Goal: Task Accomplishment & Management: Manage account settings

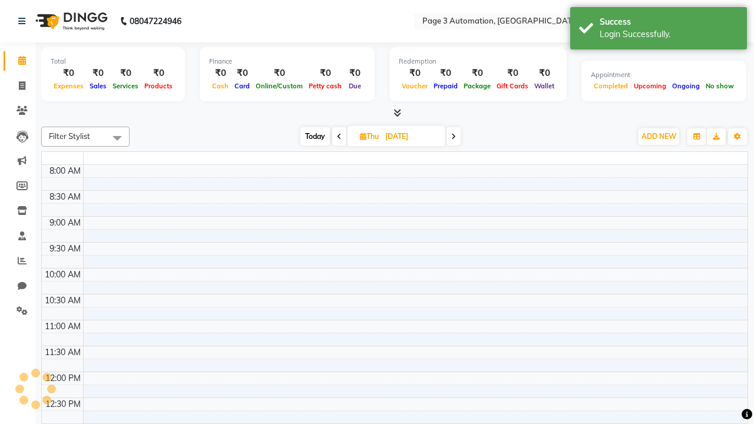
select select "en"
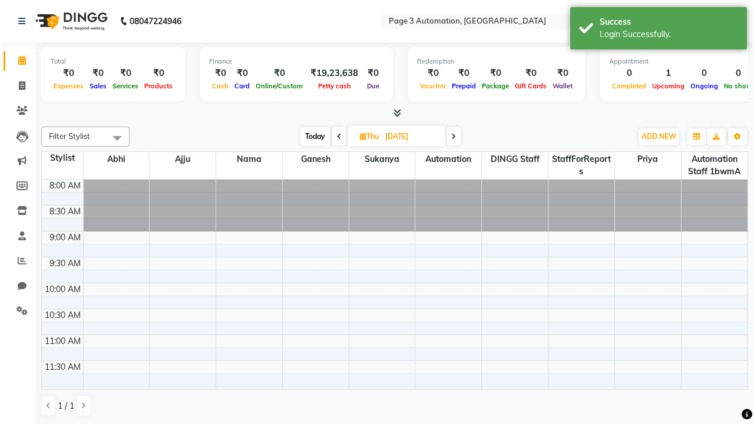
click at [314, 136] on span "Today" at bounding box center [314, 136] width 29 height 18
type input "[DATE]"
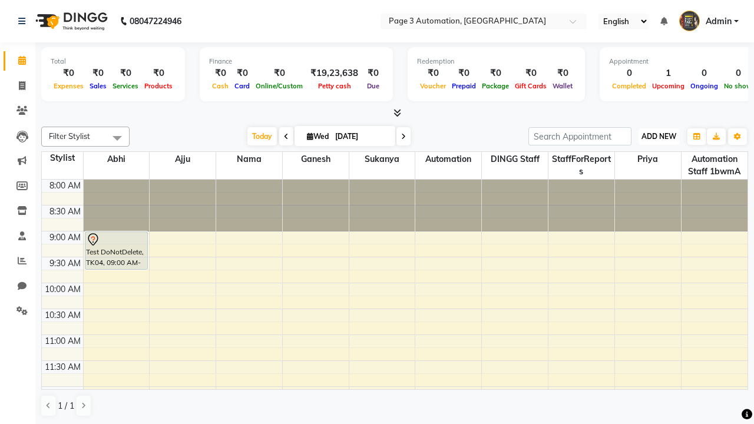
click at [658, 136] on span "ADD NEW" at bounding box center [658, 136] width 35 height 9
click at [0, 0] on button "Add Appointment" at bounding box center [0, 0] width 0 height 0
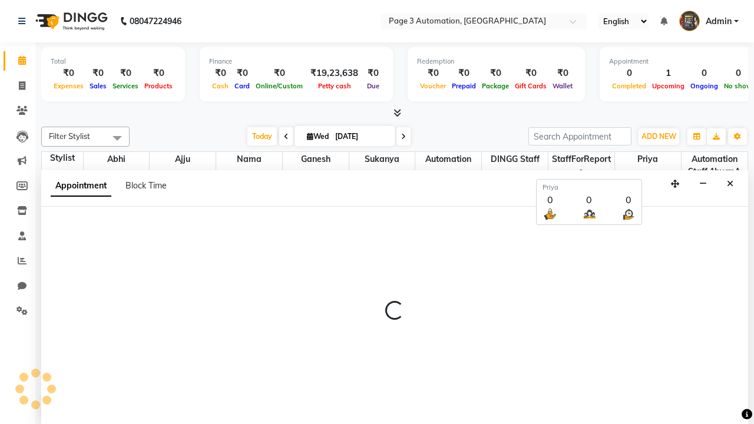
select select "tentative"
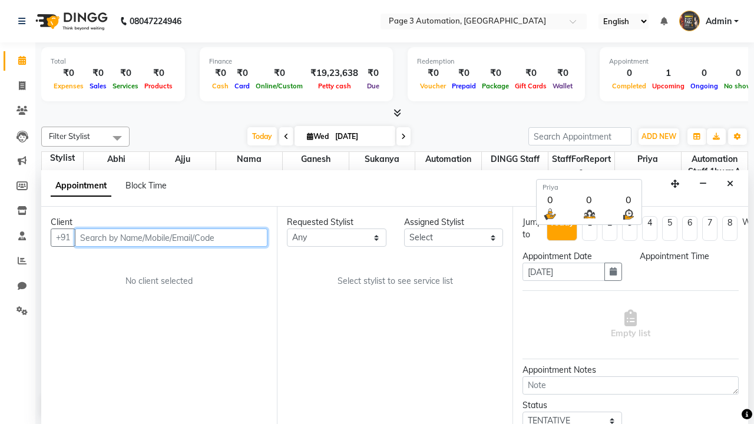
select select "540"
type input "8192346578"
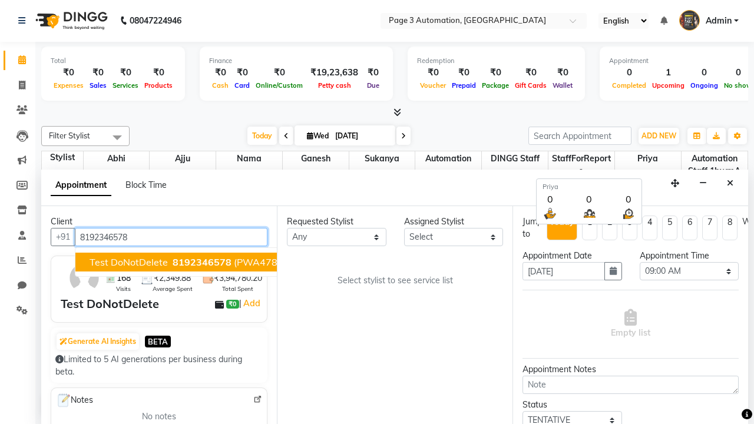
click at [173, 262] on span "8192346578" at bounding box center [202, 262] width 59 height 12
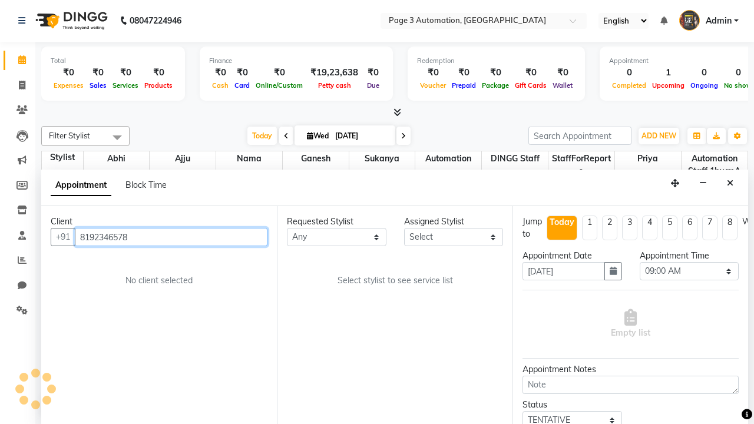
select select "711"
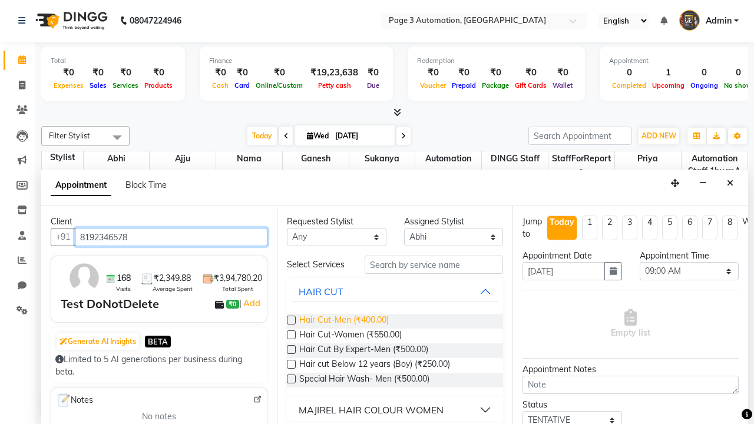
type input "8192346578"
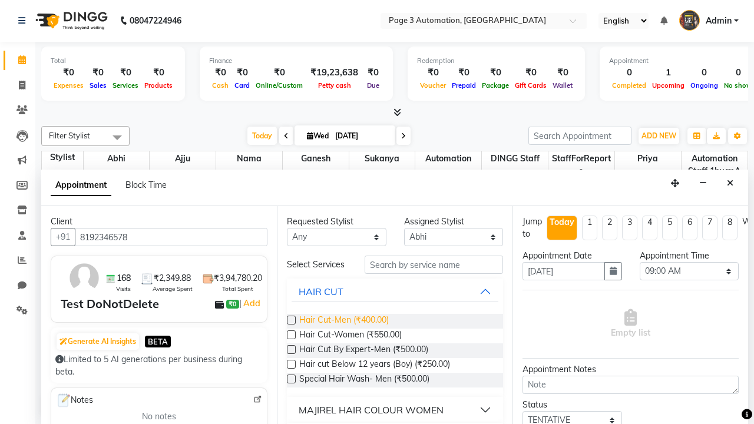
click at [343, 321] on span "Hair Cut-Men (₹400.00)" at bounding box center [344, 321] width 90 height 15
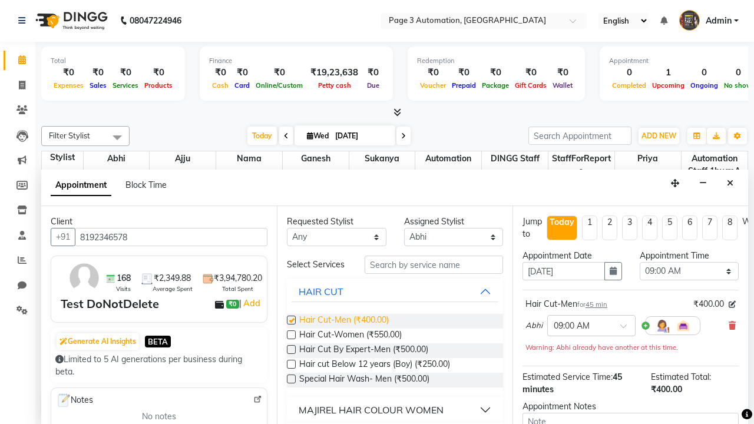
checkbox input "false"
select select "765"
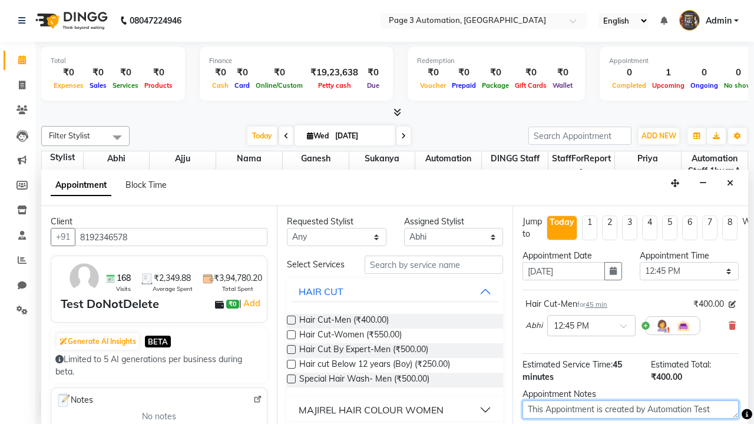
type textarea "This Appointment is created by Automation Test"
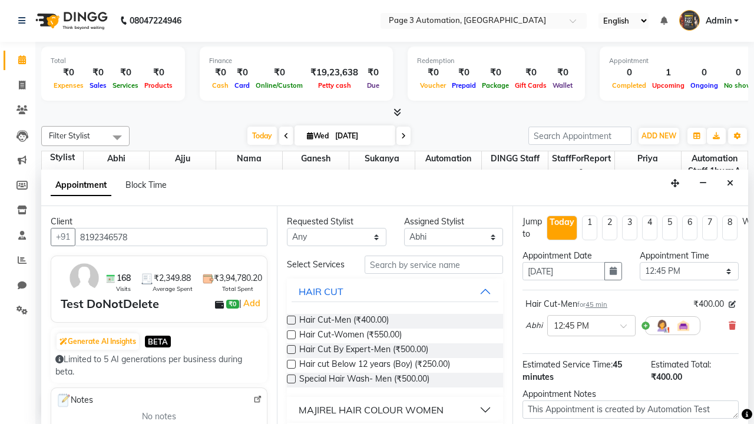
checkbox input "false"
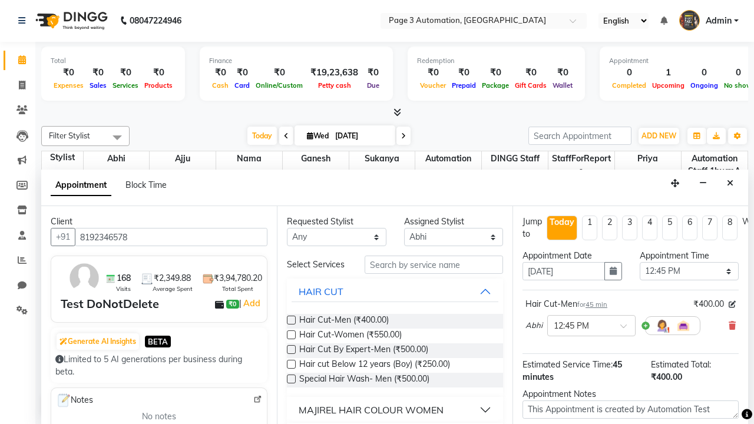
checkbox input "false"
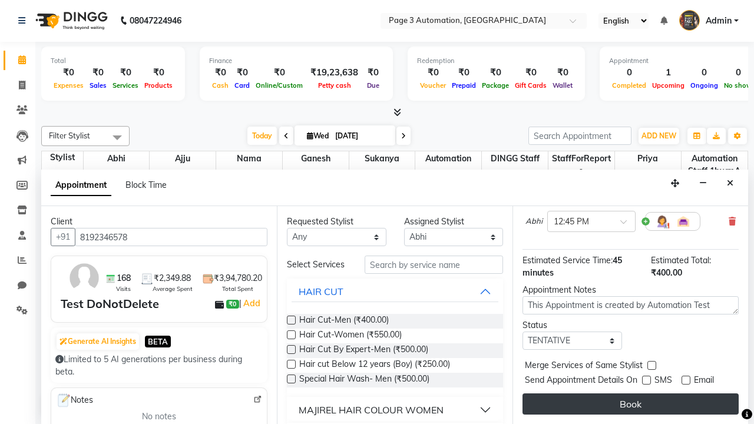
click at [630, 404] on button "Book" at bounding box center [630, 403] width 216 height 21
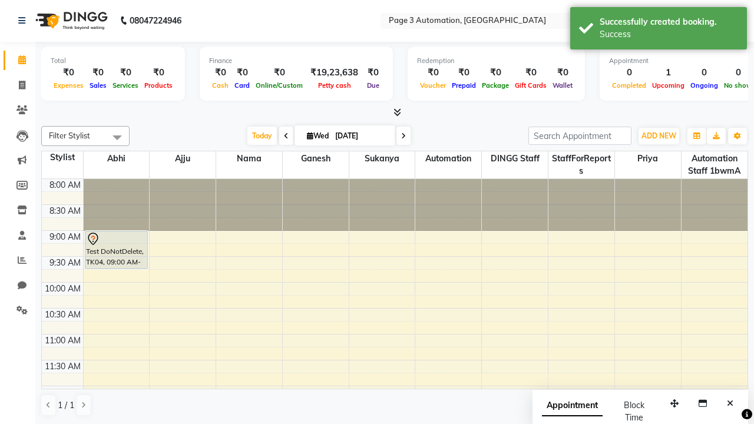
scroll to position [0, 0]
click at [658, 30] on div "Success" at bounding box center [668, 34] width 138 height 12
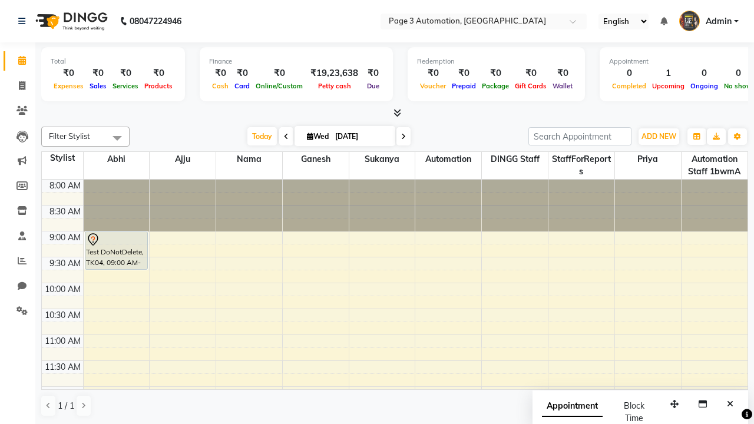
click at [117, 138] on span at bounding box center [117, 138] width 24 height 22
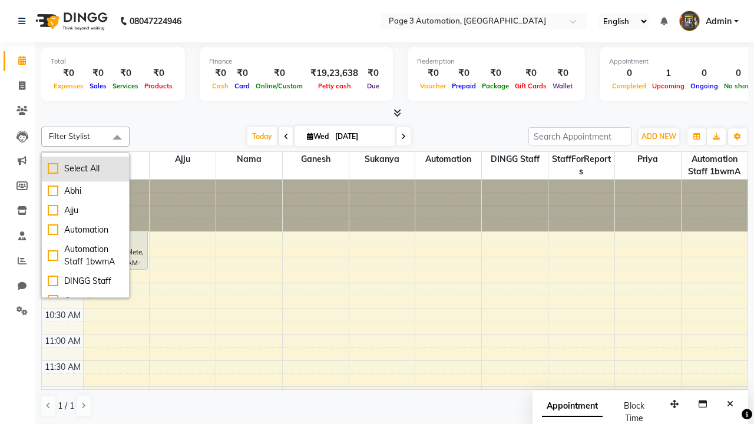
click at [85, 168] on div "Select All" at bounding box center [85, 169] width 75 height 12
checkbox input "true"
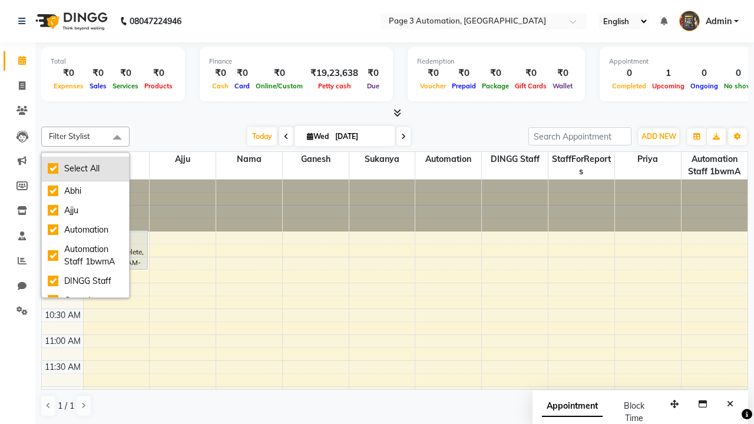
checkbox input "true"
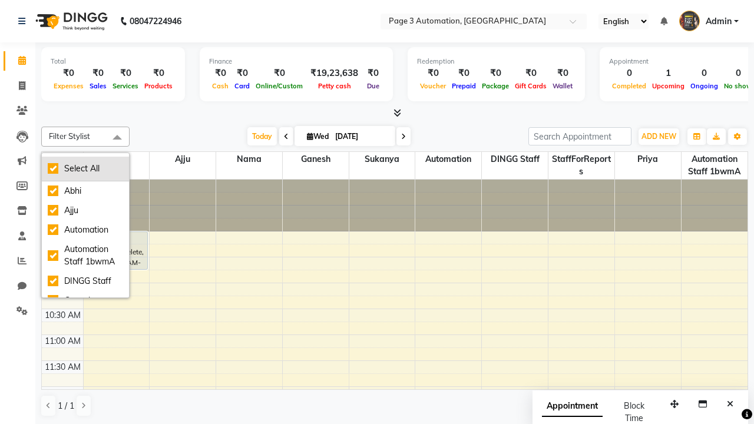
checkbox input "true"
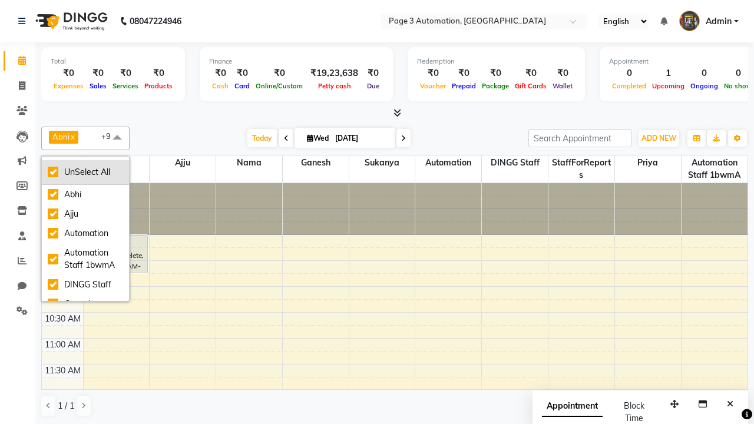
click at [85, 172] on div "UnSelect All" at bounding box center [85, 172] width 75 height 12
checkbox input "false"
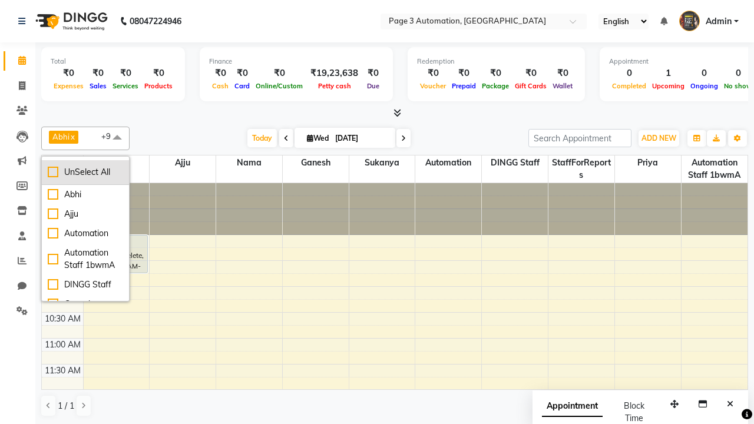
checkbox input "false"
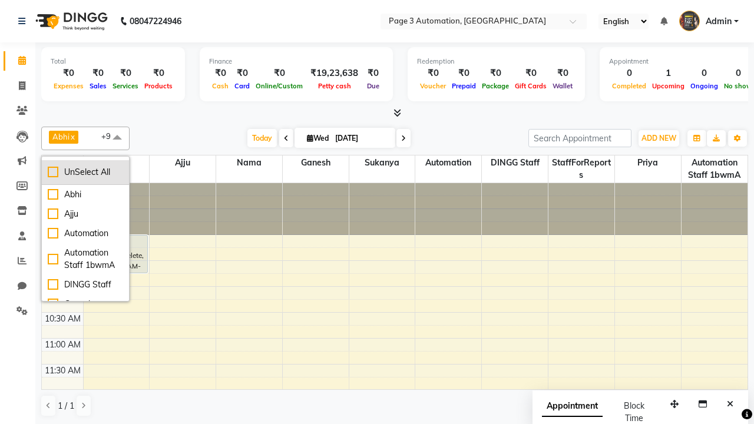
checkbox input "false"
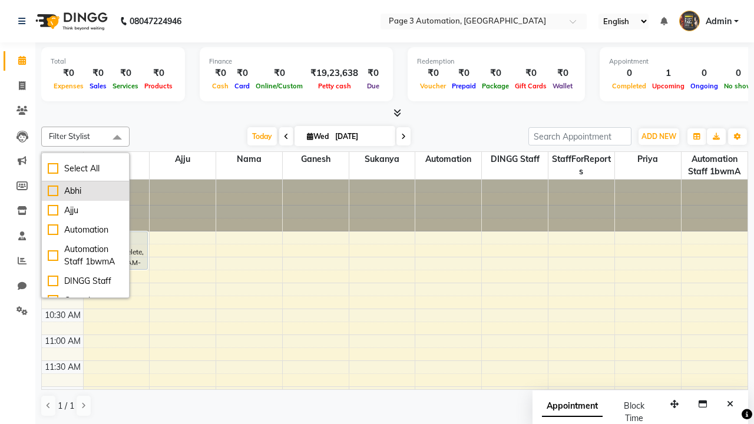
click at [85, 191] on div "Abhi" at bounding box center [85, 191] width 75 height 12
checkbox input "true"
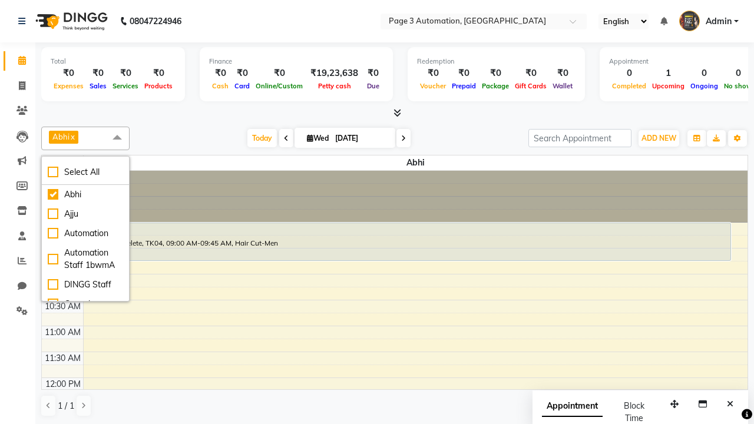
click at [117, 138] on span at bounding box center [117, 138] width 24 height 22
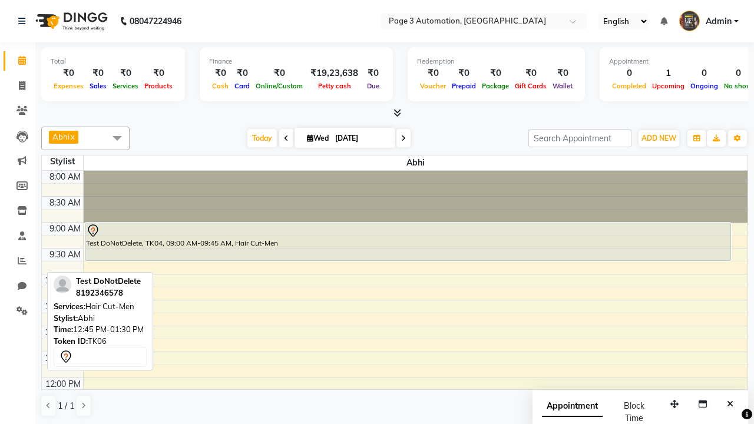
scroll to position [156, 0]
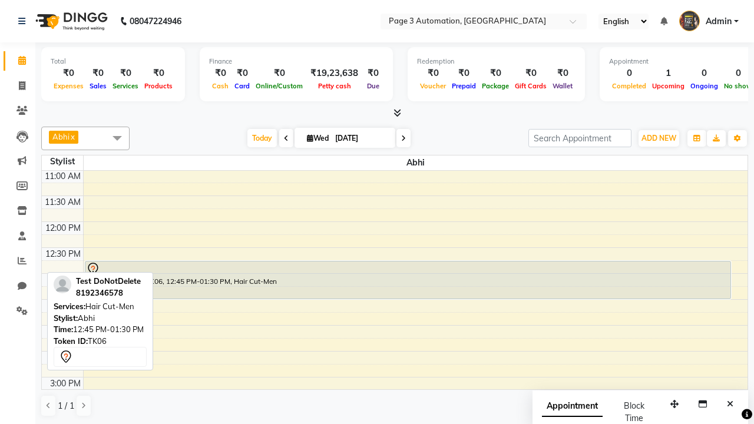
click at [408, 280] on div "Test DoNotDelete, TK06, 12:45 PM-01:30 PM, Hair Cut-Men" at bounding box center [407, 279] width 645 height 37
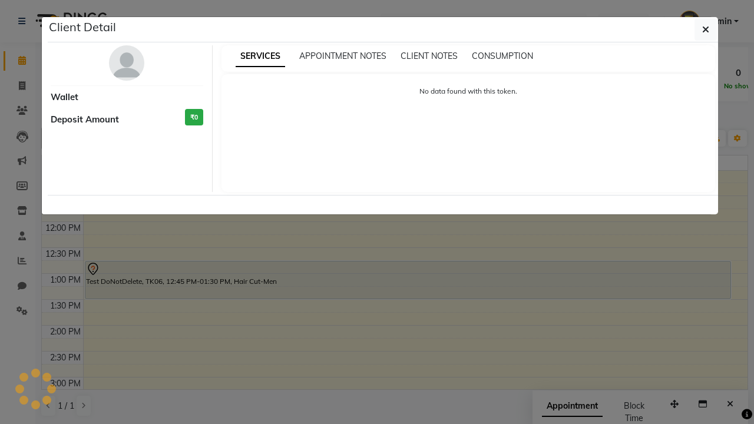
select select "7"
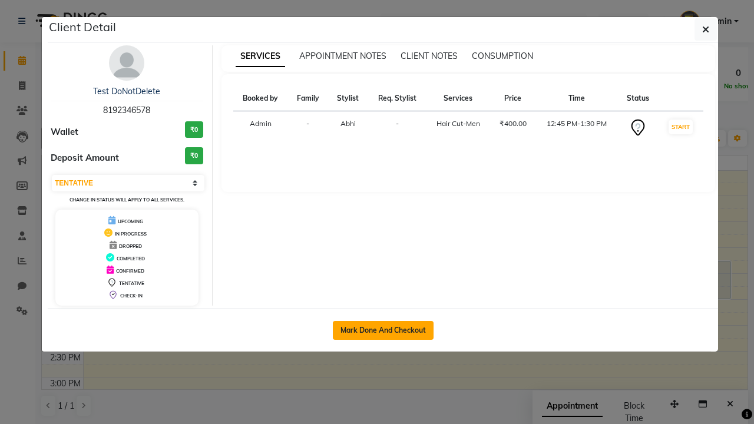
click at [383, 330] on button "Mark Done And Checkout" at bounding box center [383, 330] width 101 height 19
select select "2774"
select select "service"
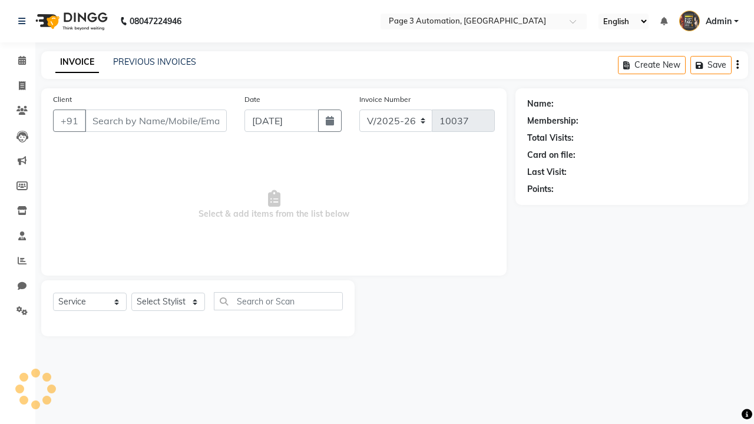
type input "8192346578"
select select "711"
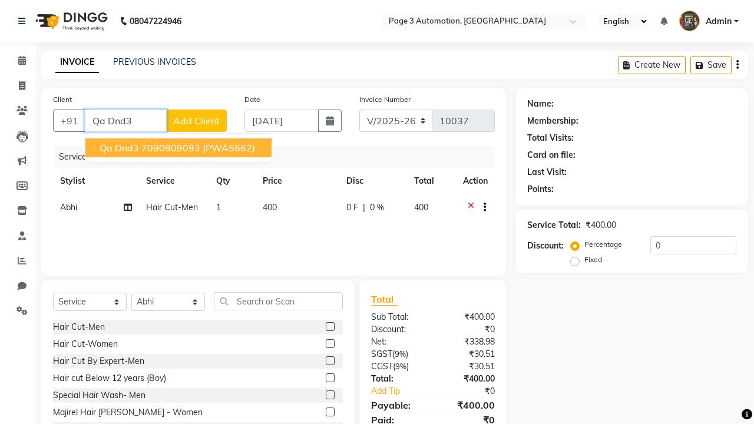
click at [180, 148] on ngb-highlight "7090909093" at bounding box center [170, 148] width 59 height 12
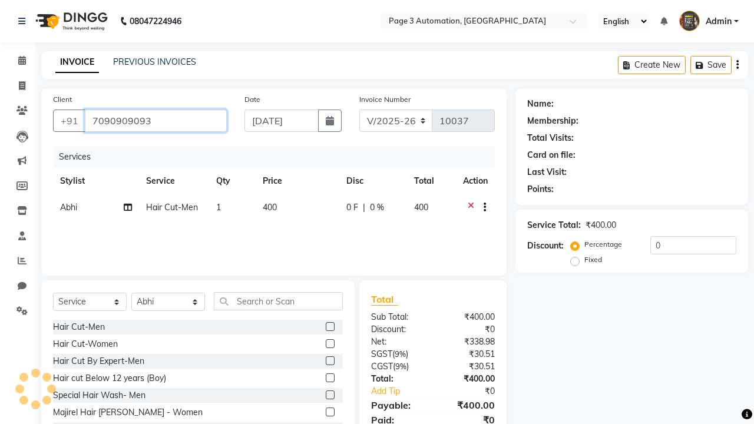
type input "7090909093"
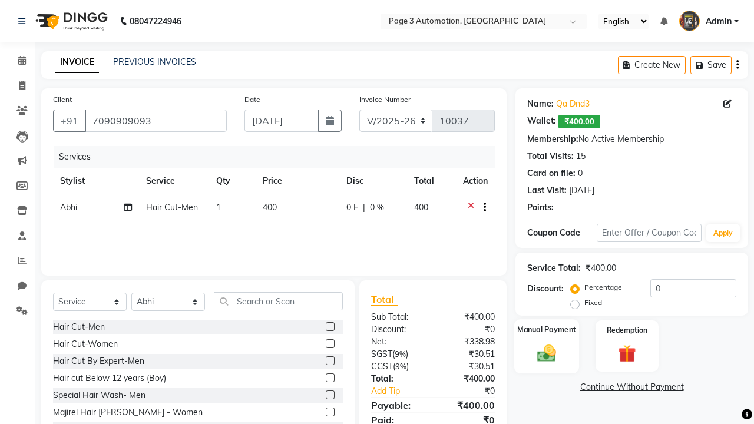
click at [546, 330] on label "Manual Payment" at bounding box center [546, 329] width 59 height 11
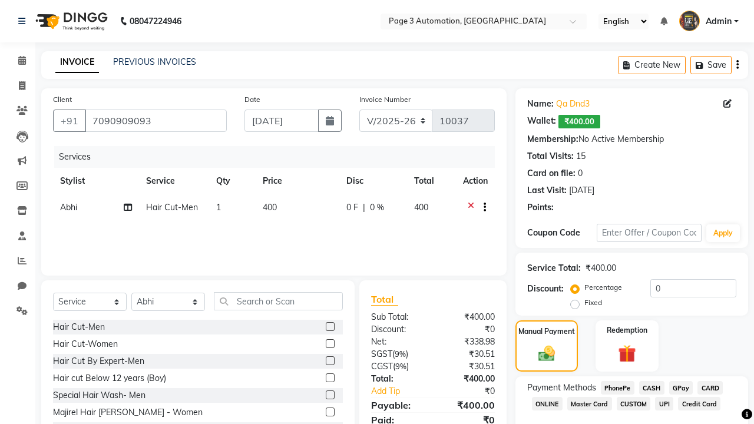
click at [651, 387] on span "CASH" at bounding box center [651, 388] width 25 height 14
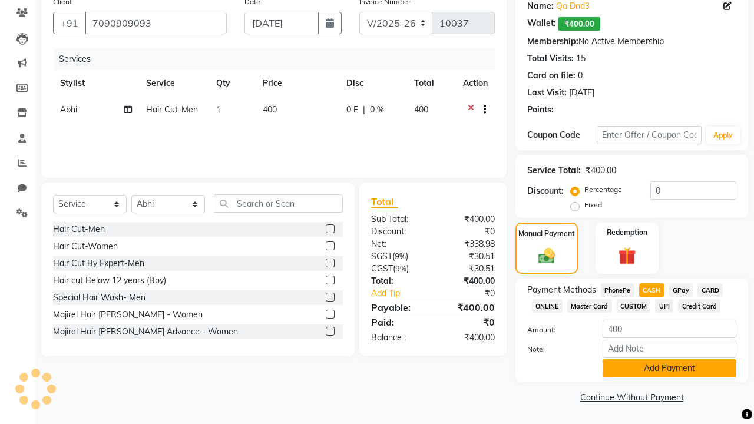
click at [669, 368] on button "Add Payment" at bounding box center [669, 368] width 134 height 18
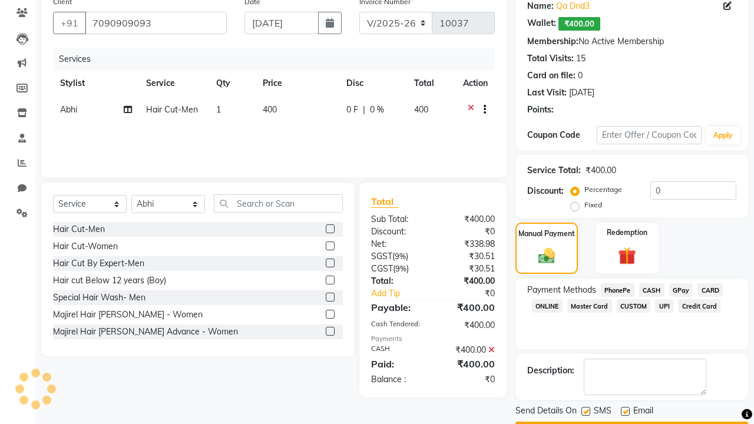
click at [585, 411] on label at bounding box center [585, 411] width 9 height 9
click at [585, 411] on input "checkbox" at bounding box center [585, 412] width 8 height 8
checkbox input "false"
click at [625, 411] on label at bounding box center [625, 411] width 9 height 9
click at [625, 411] on input "checkbox" at bounding box center [625, 412] width 8 height 8
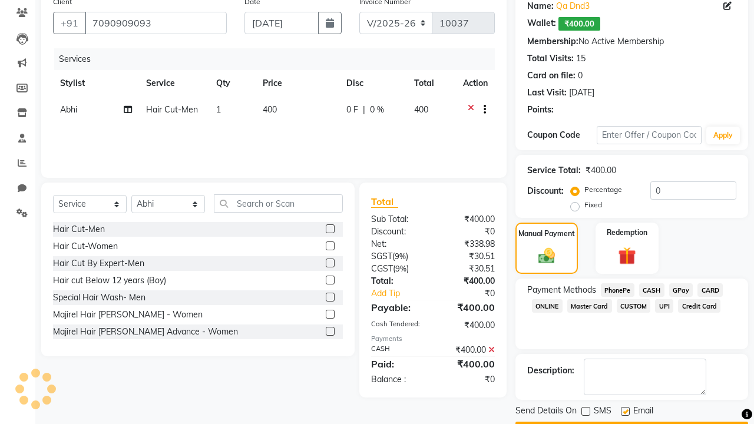
checkbox input "false"
click at [631, 422] on button "Checkout" at bounding box center [631, 431] width 233 height 18
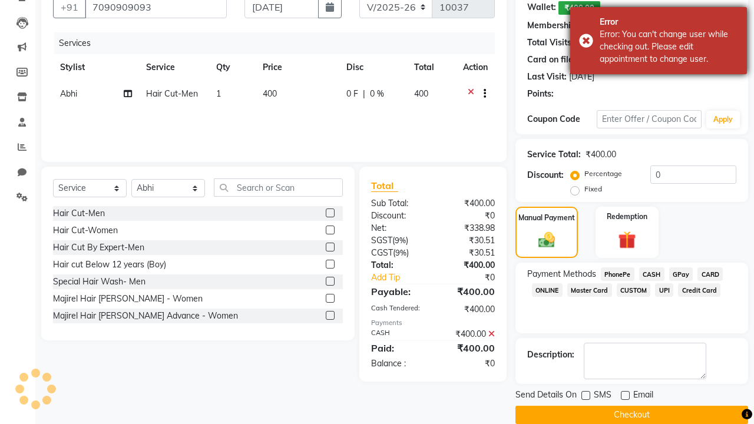
click at [658, 41] on div "Error: You can't change user while checking out. Please edit appointment to cha…" at bounding box center [668, 46] width 138 height 37
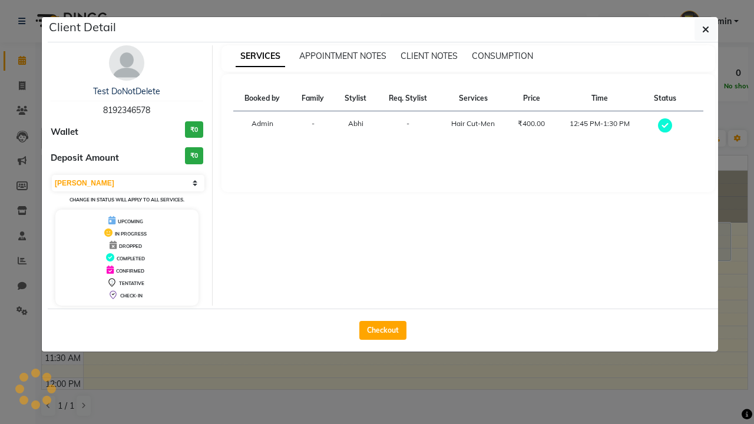
scroll to position [156, 0]
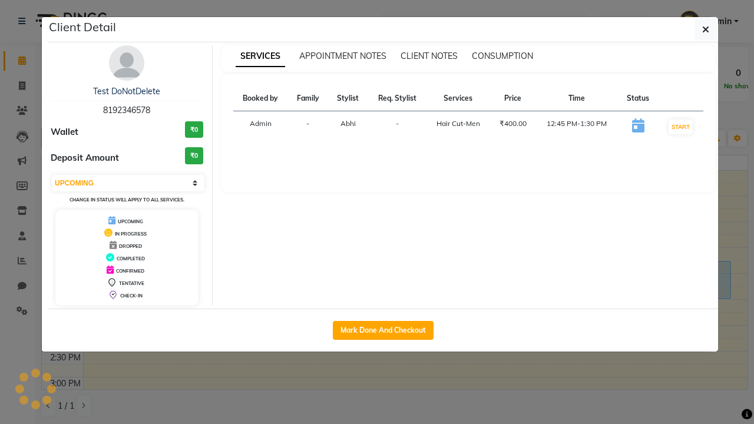
select select "2"
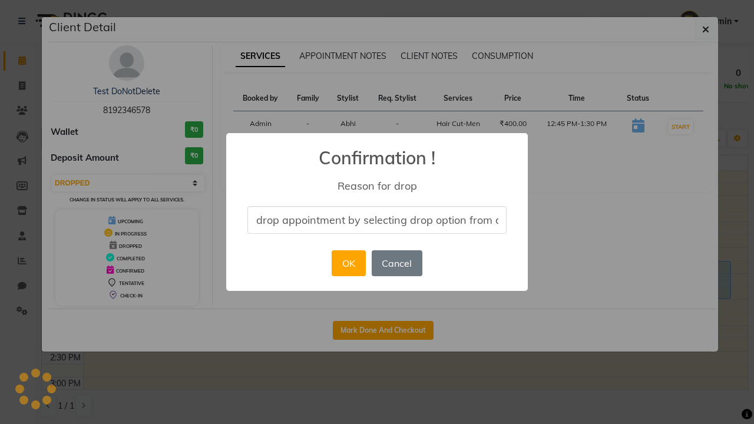
scroll to position [0, 48]
type input "drop appointment by selecting drop option from dropdown"
click at [348, 263] on button "OK" at bounding box center [349, 263] width 34 height 26
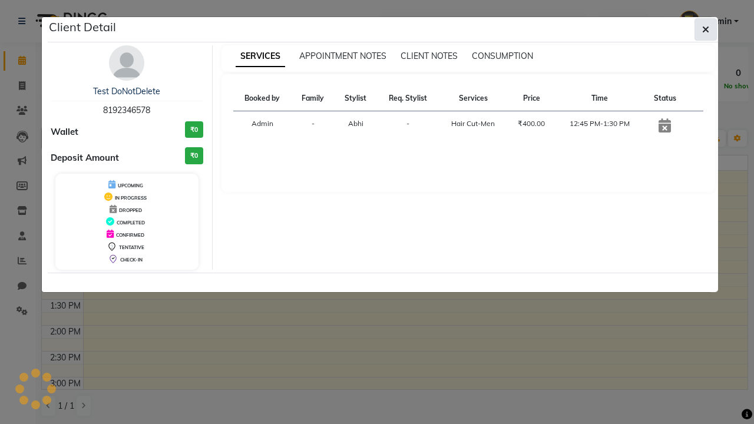
click at [705, 29] on icon "button" at bounding box center [705, 29] width 7 height 9
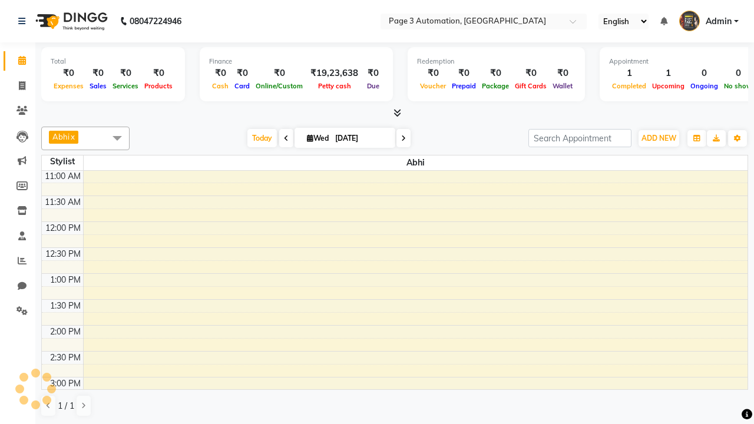
click at [117, 138] on span at bounding box center [117, 138] width 24 height 22
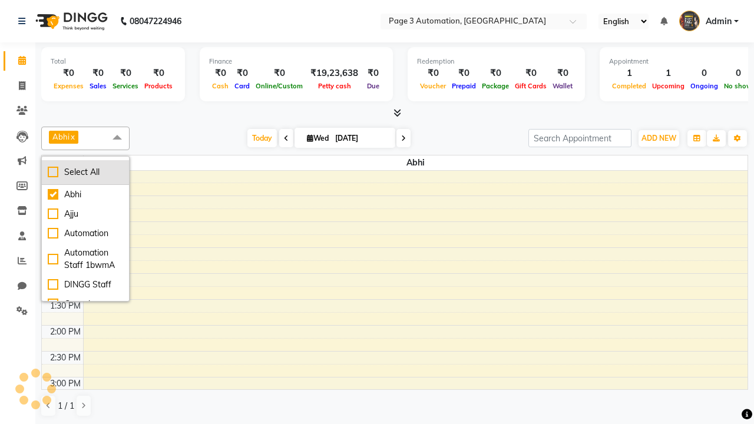
click at [85, 172] on div "Select All" at bounding box center [85, 172] width 75 height 12
checkbox input "true"
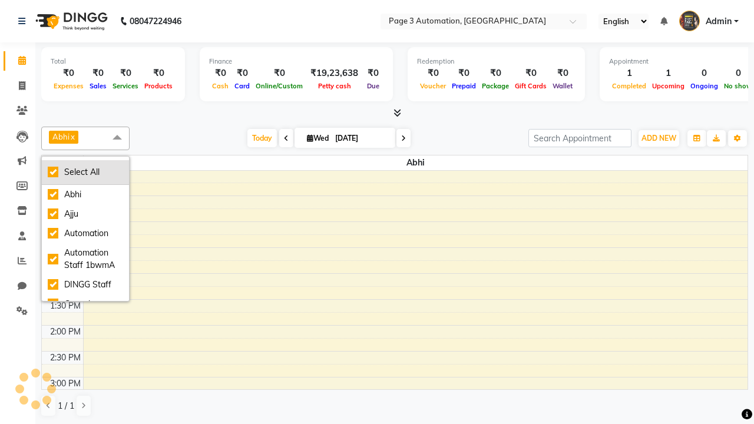
checkbox input "true"
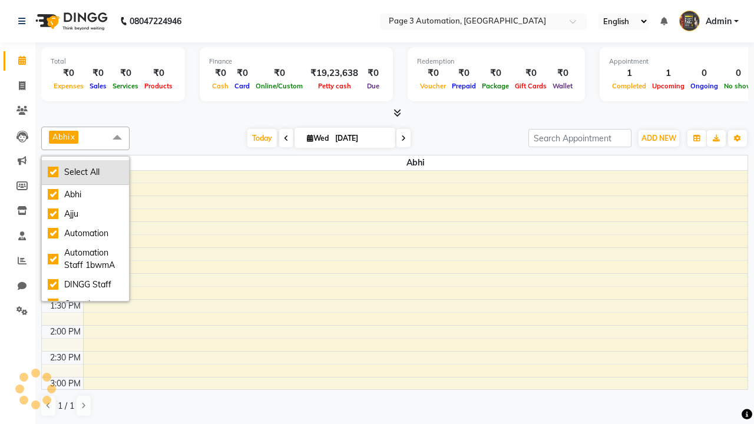
checkbox input "true"
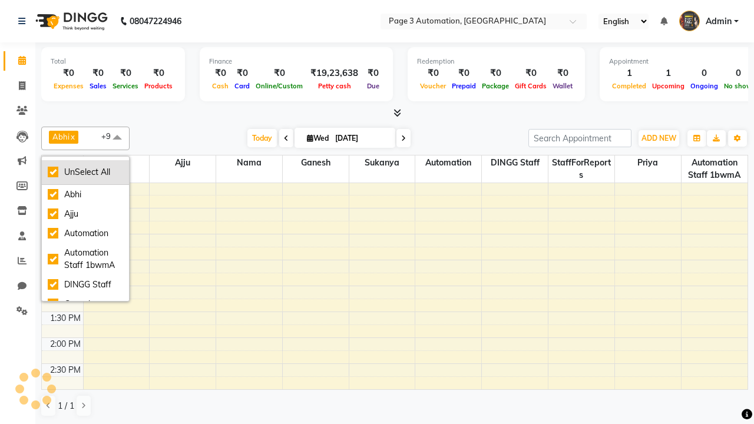
click at [85, 172] on div "UnSelect All" at bounding box center [85, 172] width 75 height 12
checkbox input "false"
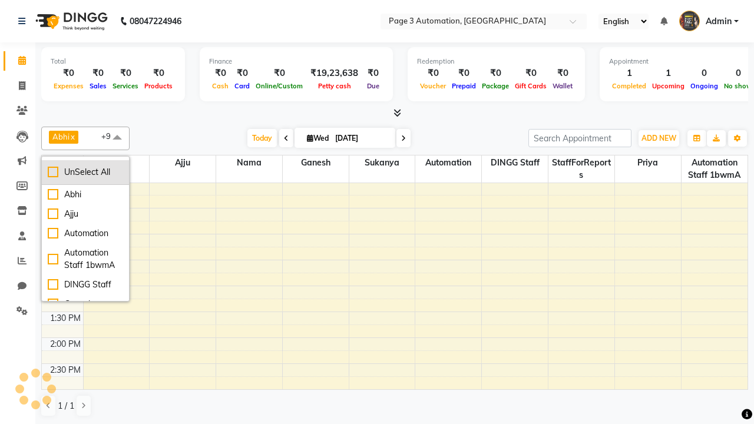
checkbox input "false"
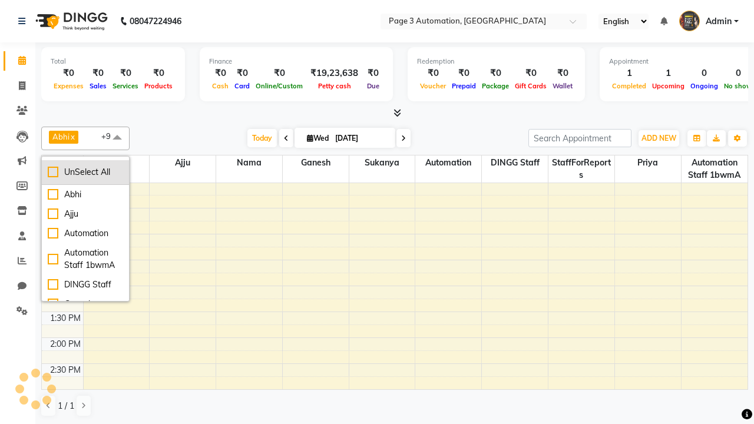
checkbox input "false"
